Goal: Find specific page/section: Find specific page/section

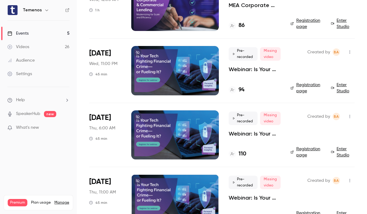
scroll to position [68, 0]
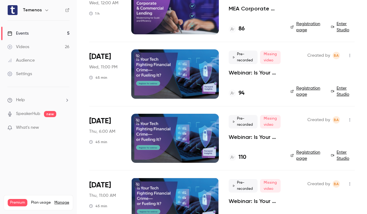
click at [211, 76] on div at bounding box center [174, 73] width 87 height 49
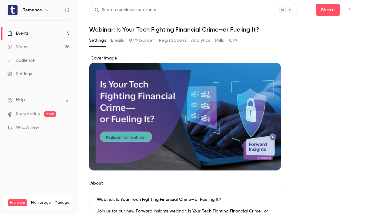
click at [24, 36] on div "Events" at bounding box center [17, 33] width 21 height 6
